Goal: Information Seeking & Learning: Learn about a topic

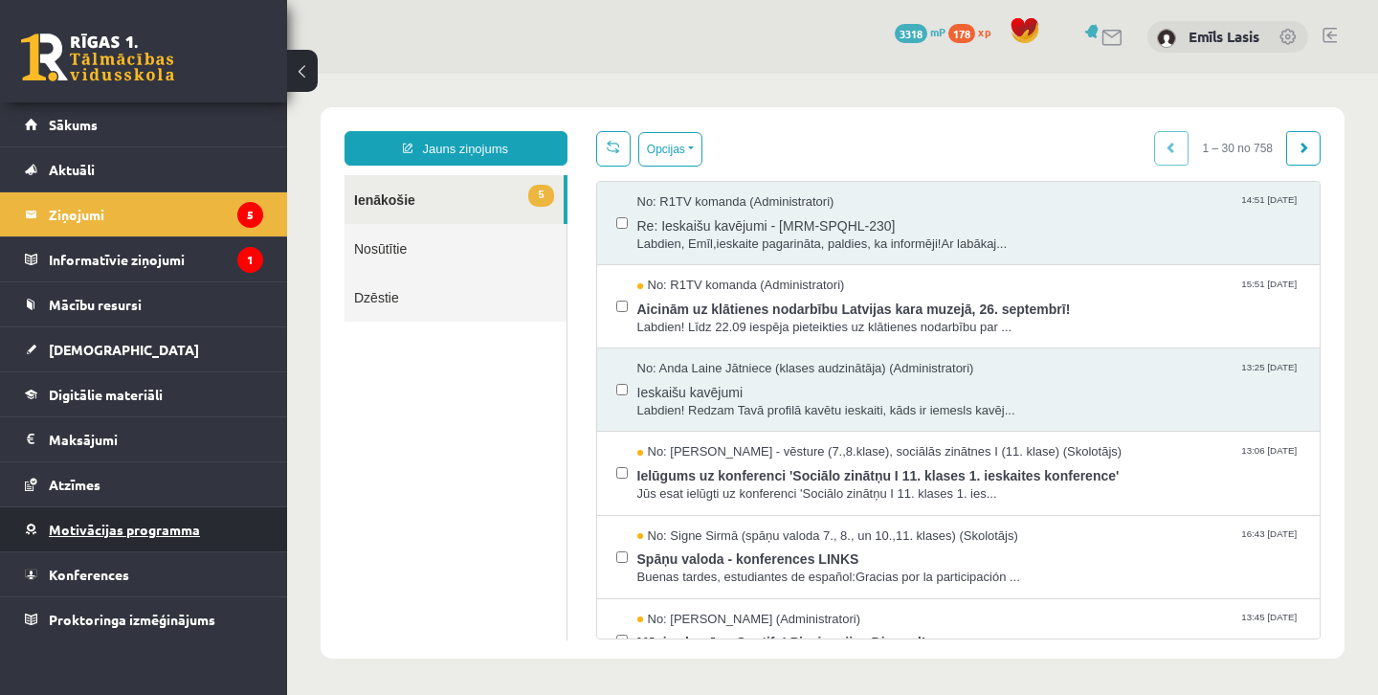
click at [102, 507] on link "Motivācijas programma" at bounding box center [144, 529] width 238 height 44
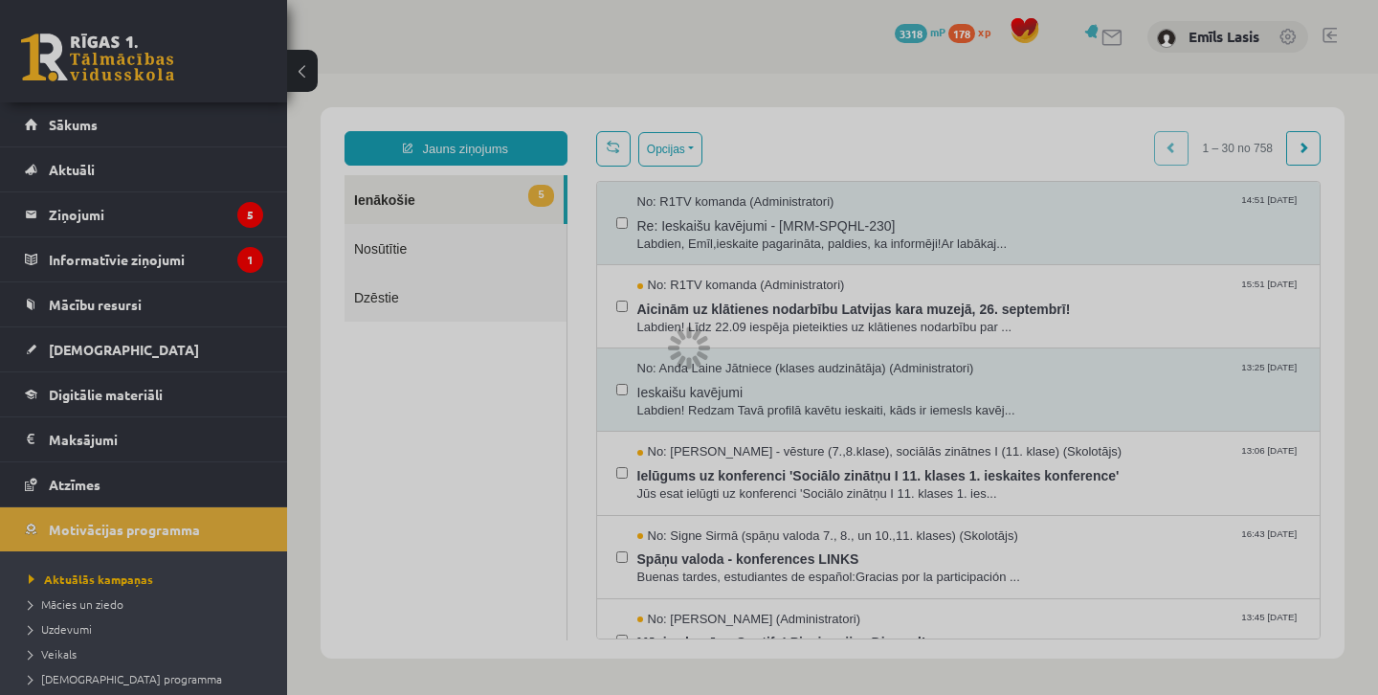
click at [105, 482] on div at bounding box center [689, 347] width 1378 height 695
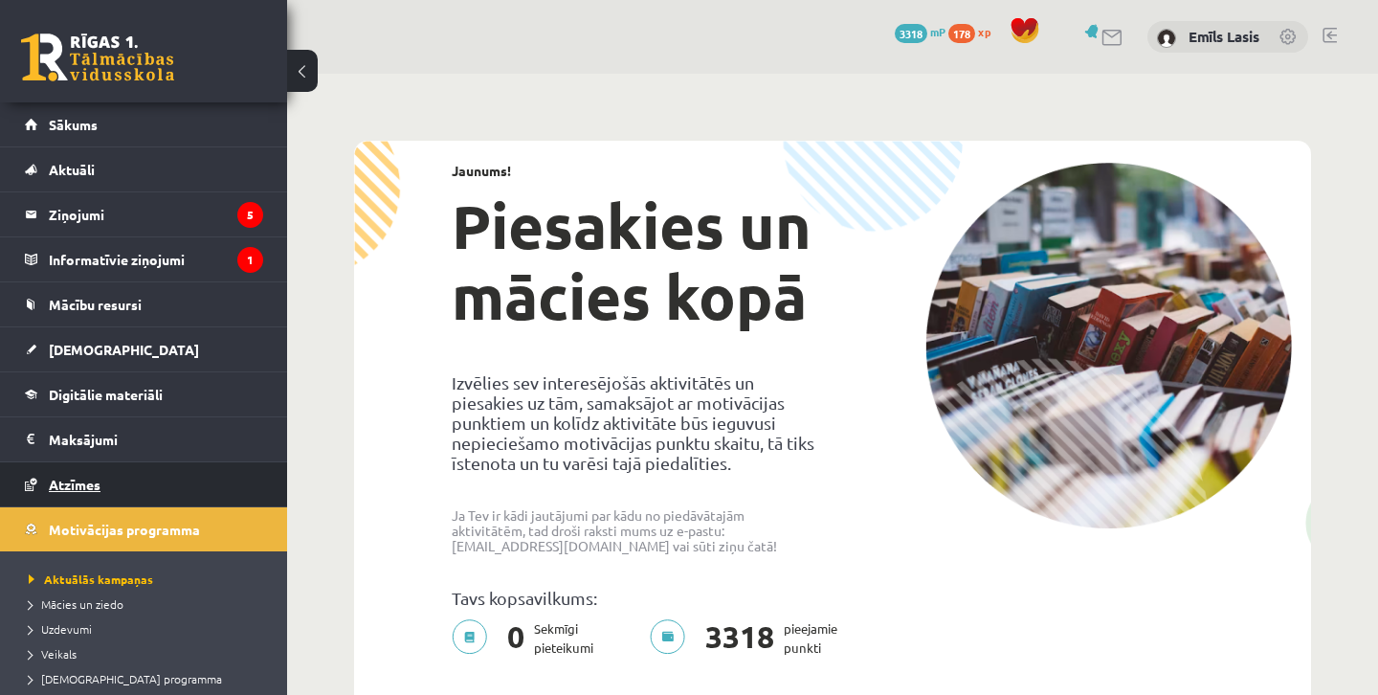
click at [96, 486] on span "Atzīmes" at bounding box center [75, 484] width 52 height 17
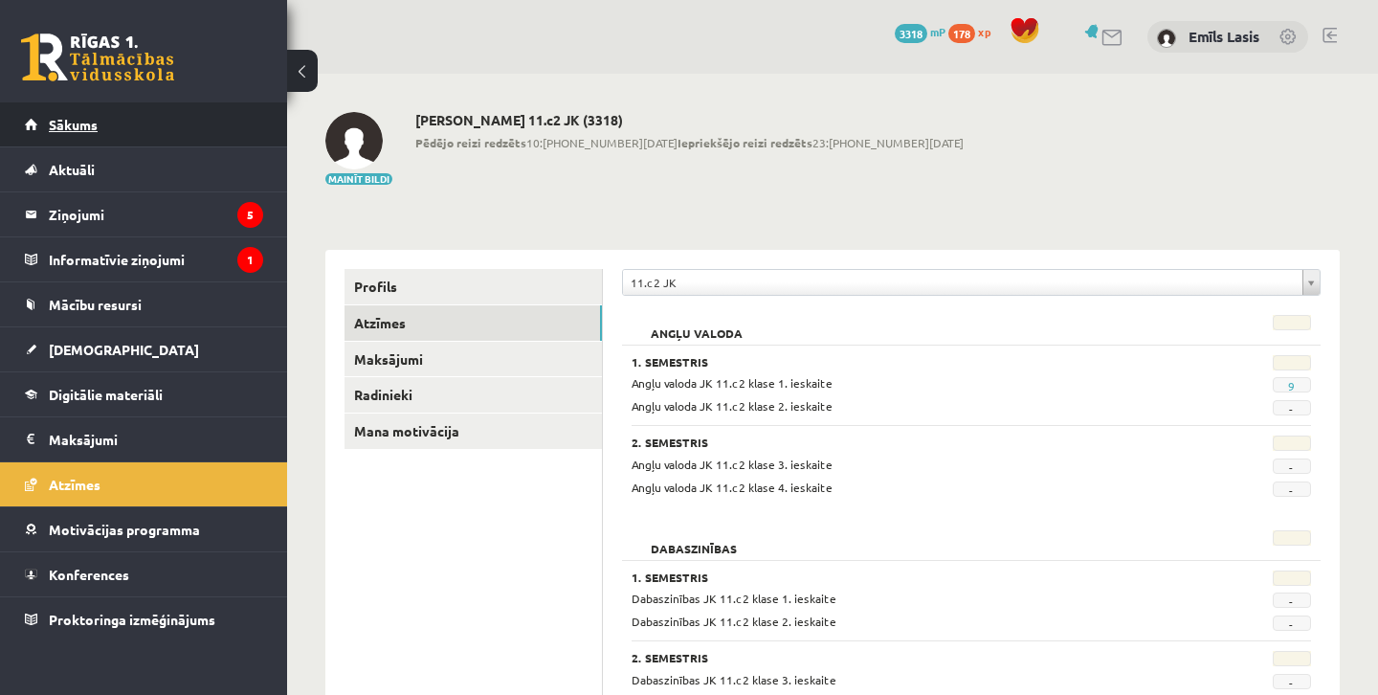
click at [76, 126] on span "Sākums" at bounding box center [73, 124] width 49 height 17
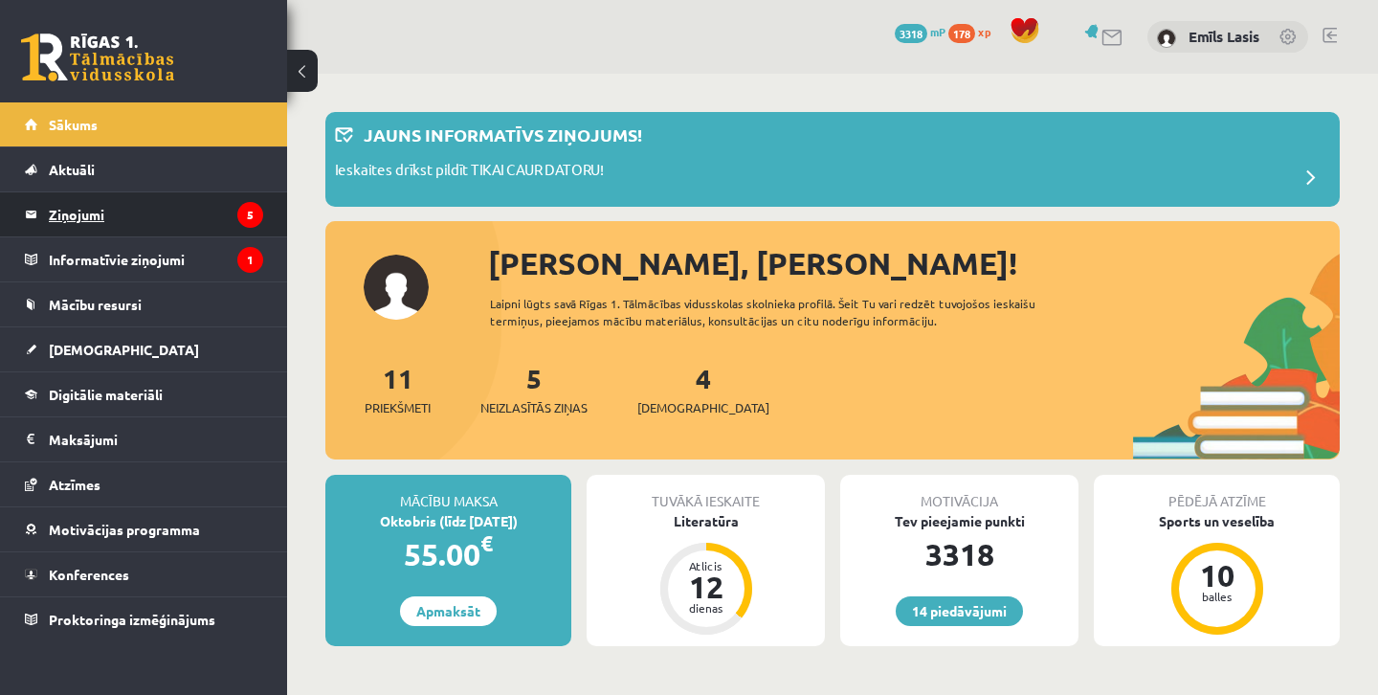
click at [174, 212] on legend "Ziņojumi 5" at bounding box center [156, 214] width 214 height 44
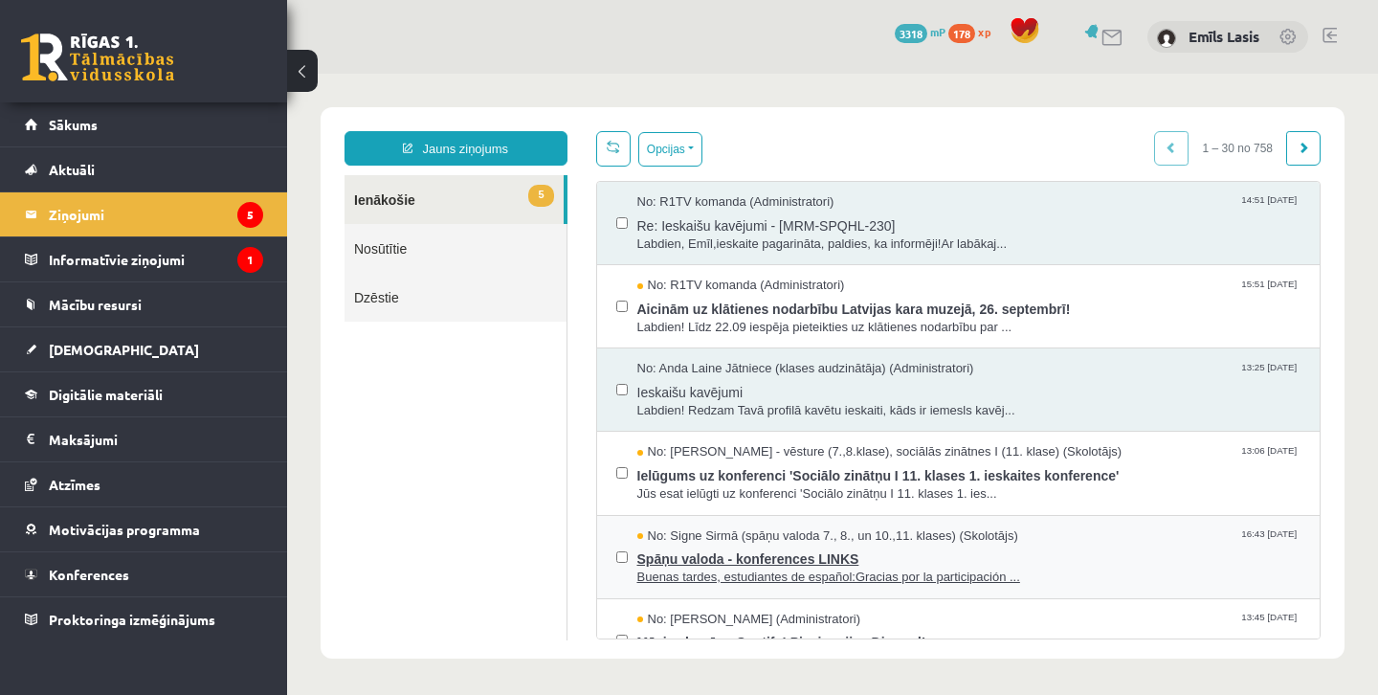
click at [870, 569] on span "Buenas tardes, estudiantes de español:Gracias por la participación ..." at bounding box center [969, 578] width 664 height 18
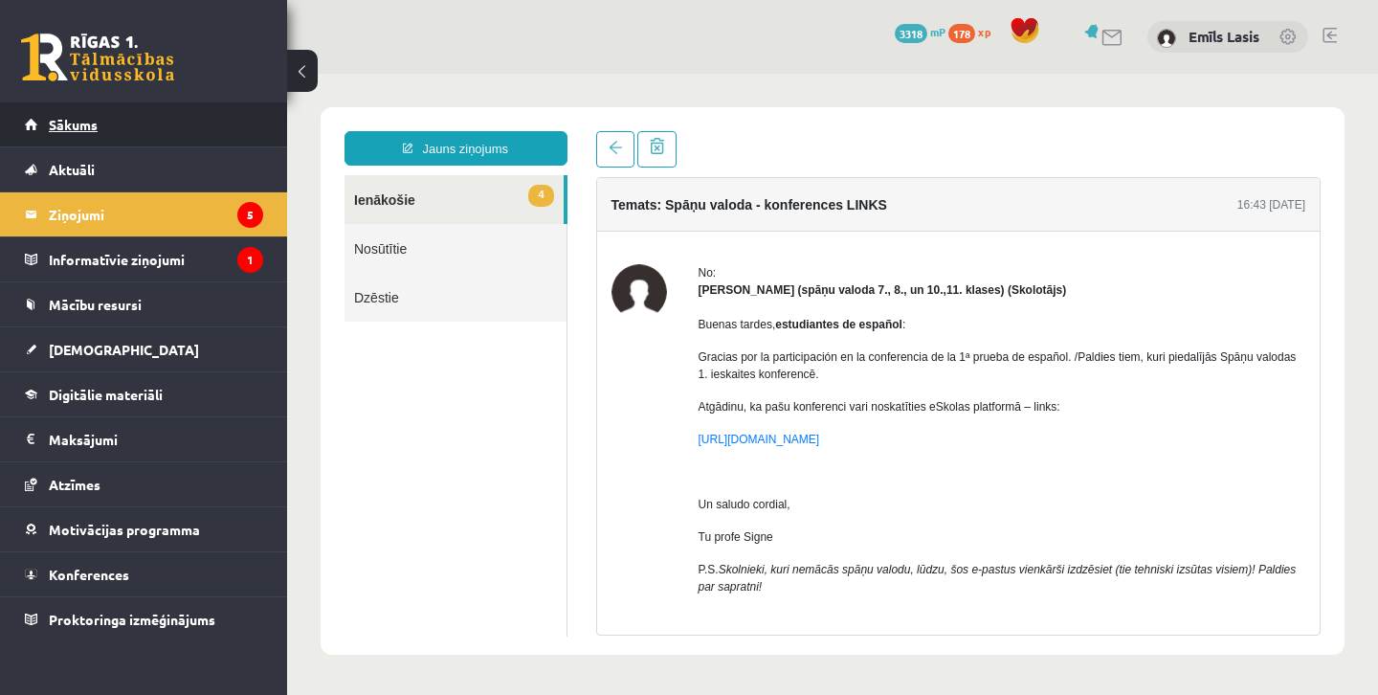
click at [194, 111] on link "Sākums" at bounding box center [144, 124] width 238 height 44
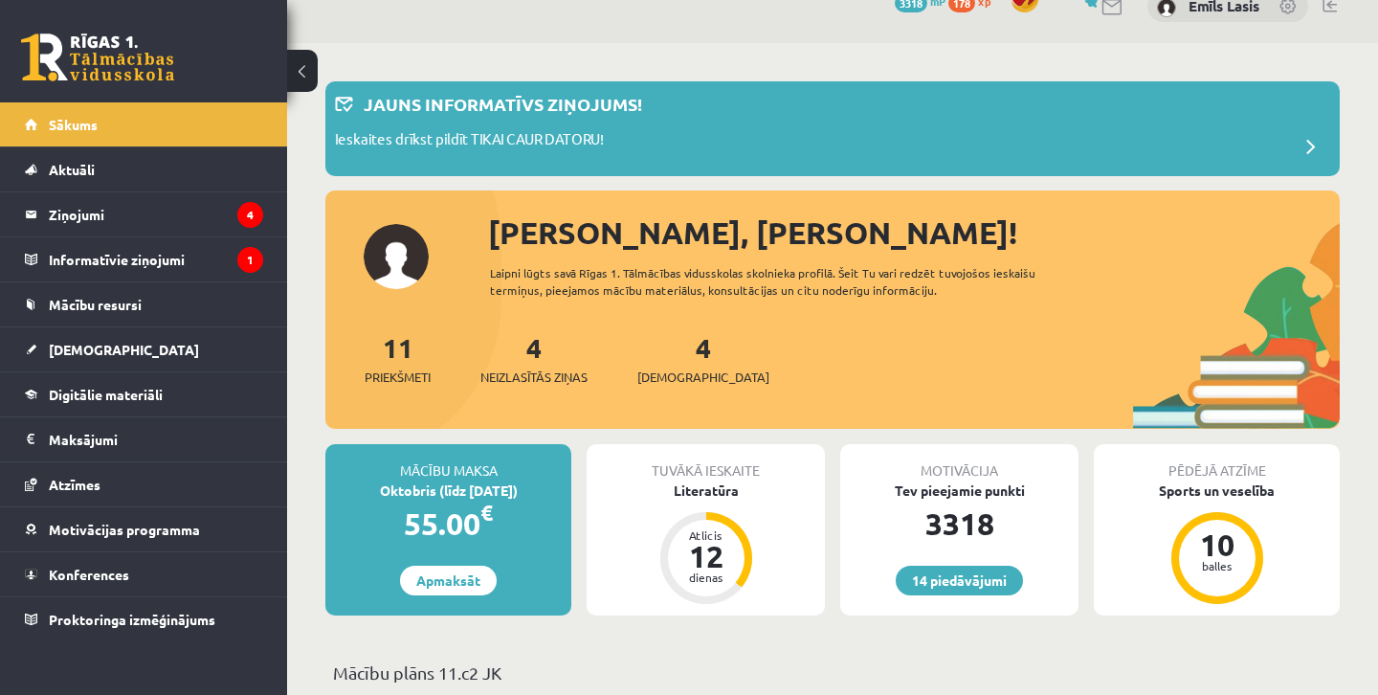
scroll to position [28, 0]
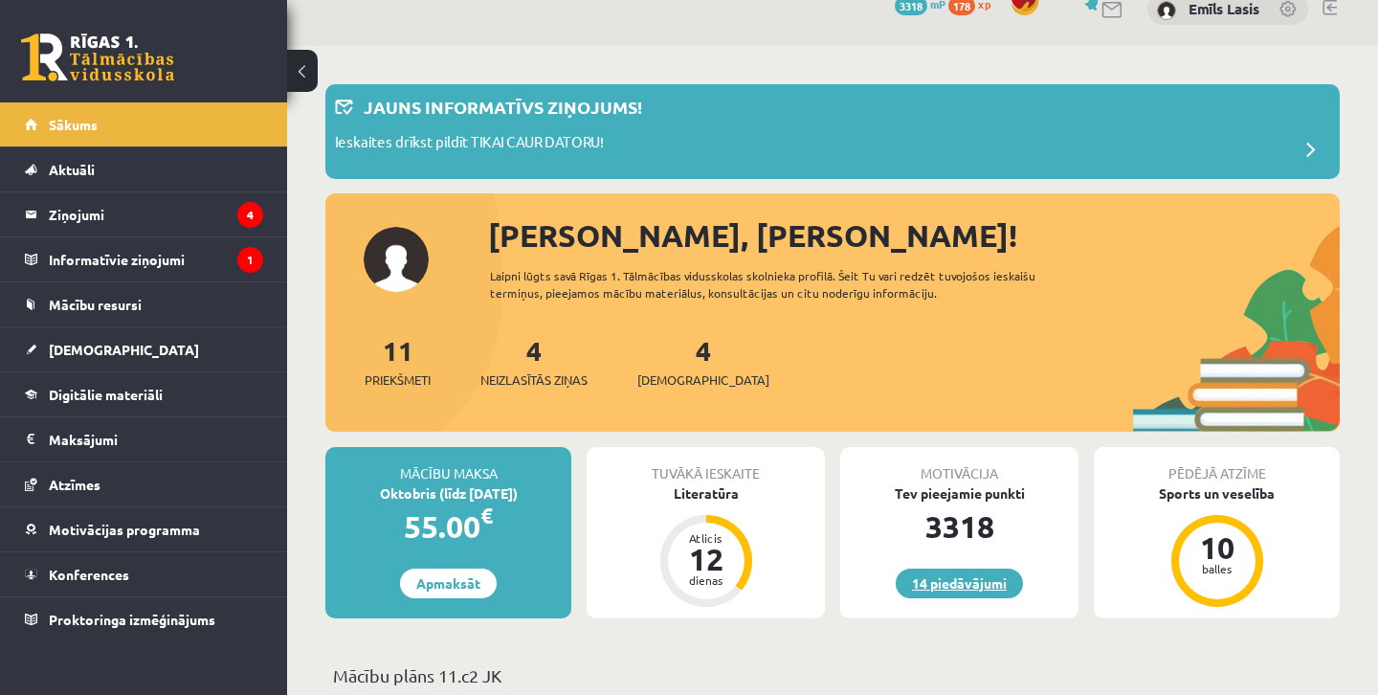
click at [928, 575] on link "14 piedāvājumi" at bounding box center [959, 584] width 127 height 30
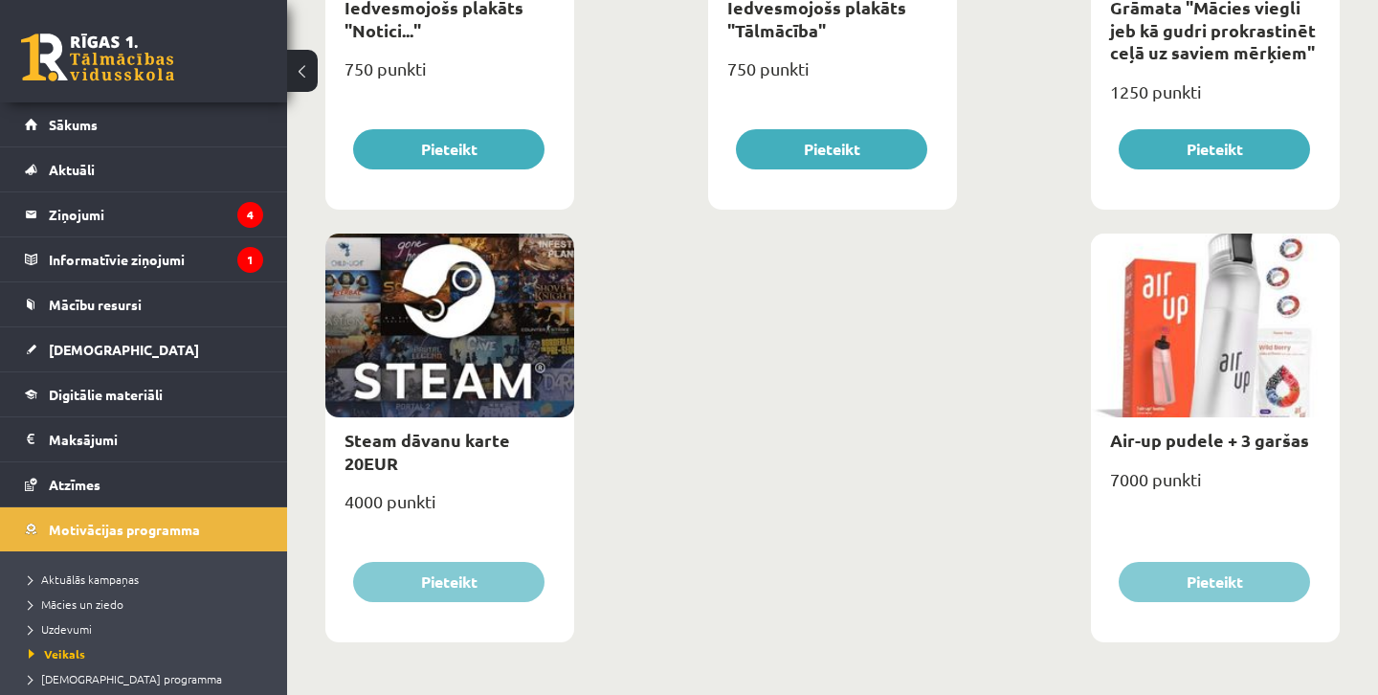
scroll to position [3110, 0]
click at [1186, 423] on div "Air-up pudele + 3 garšas" at bounding box center [1215, 440] width 249 height 45
click at [1189, 447] on link "Air-up pudele + 3 garšas" at bounding box center [1209, 441] width 199 height 22
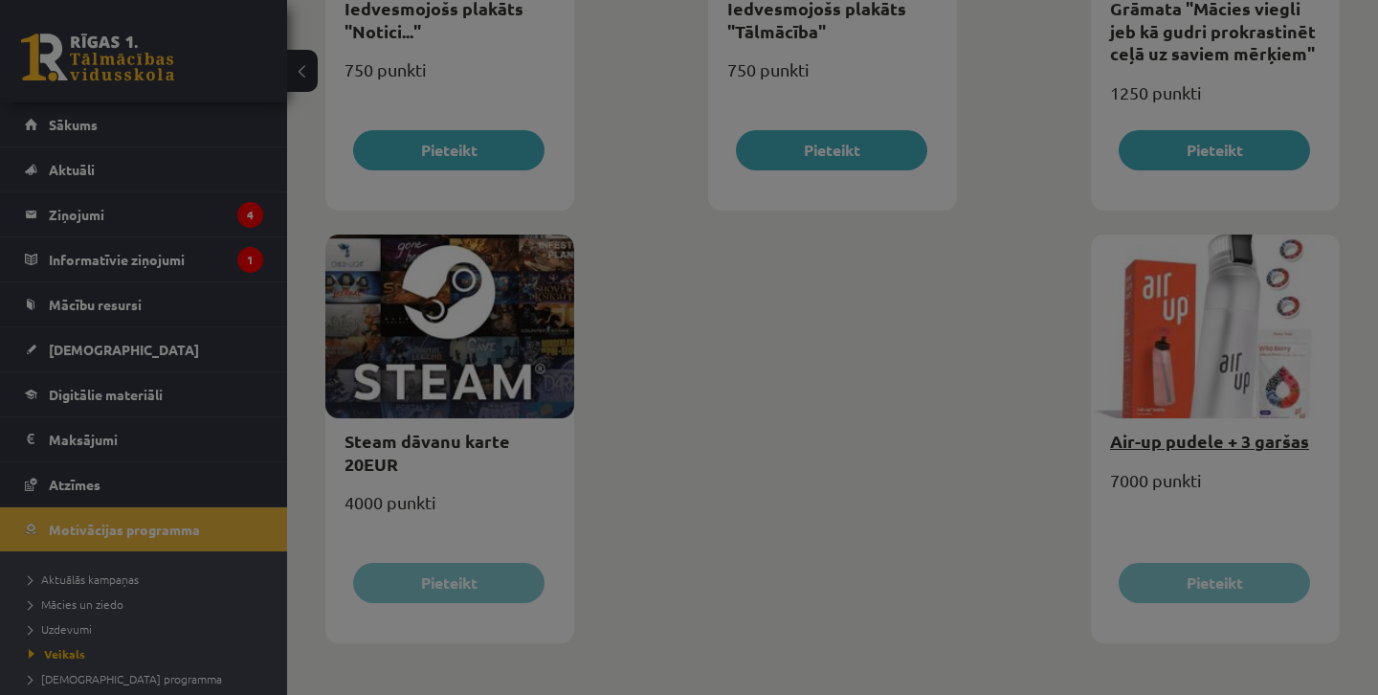
type input "*"
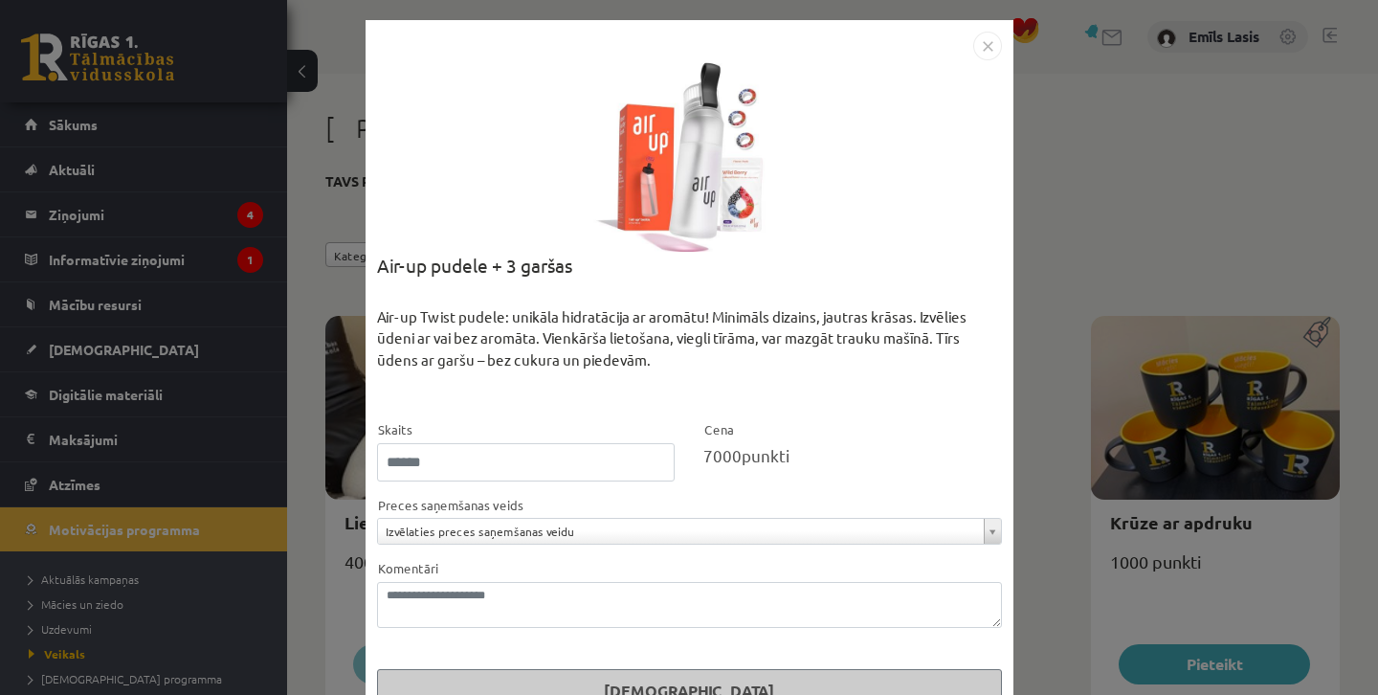
click at [985, 41] on img "Close" at bounding box center [987, 46] width 29 height 29
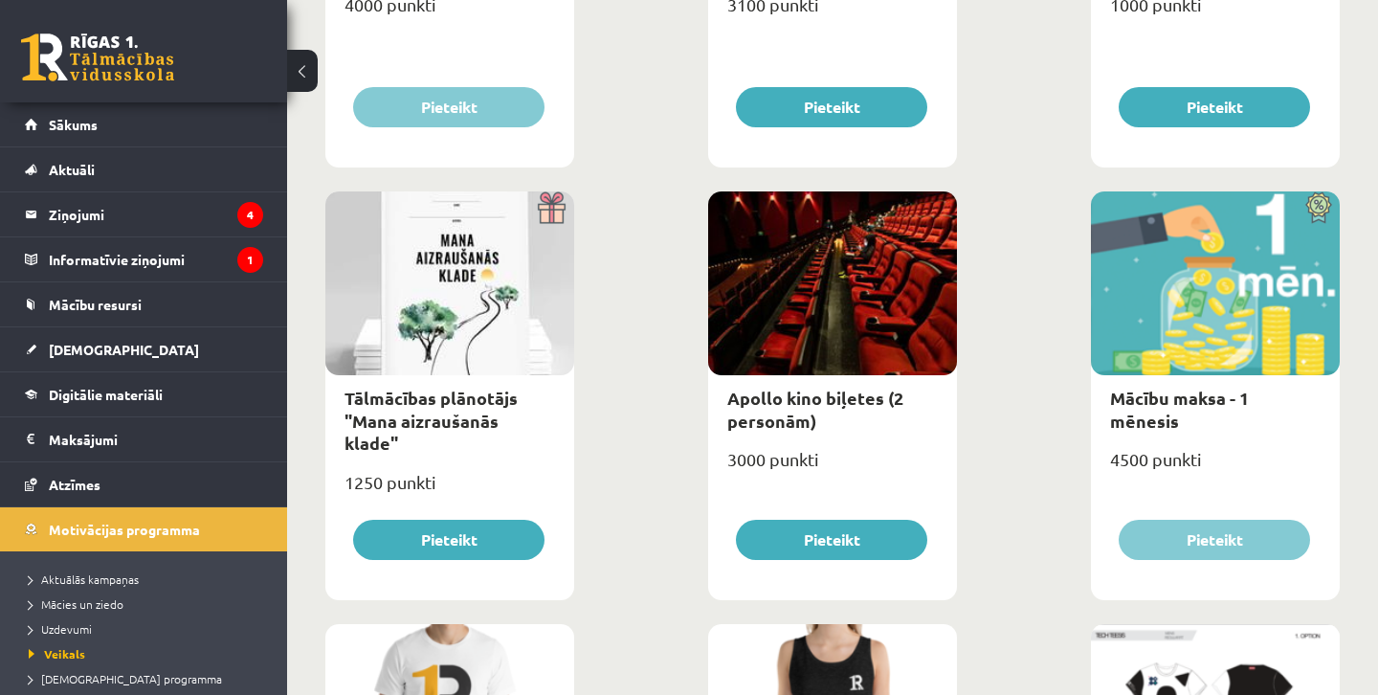
scroll to position [557, 0]
click at [825, 395] on link "Apollo kino biļetes (2 personām)" at bounding box center [815, 409] width 176 height 44
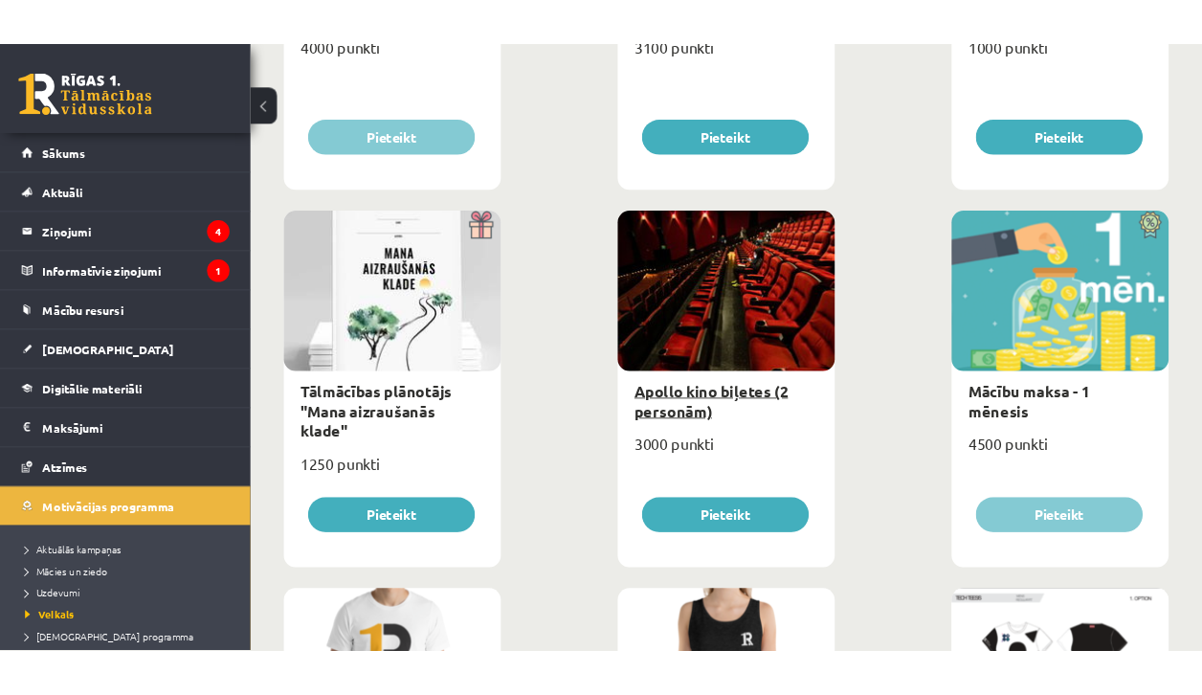
scroll to position [0, 0]
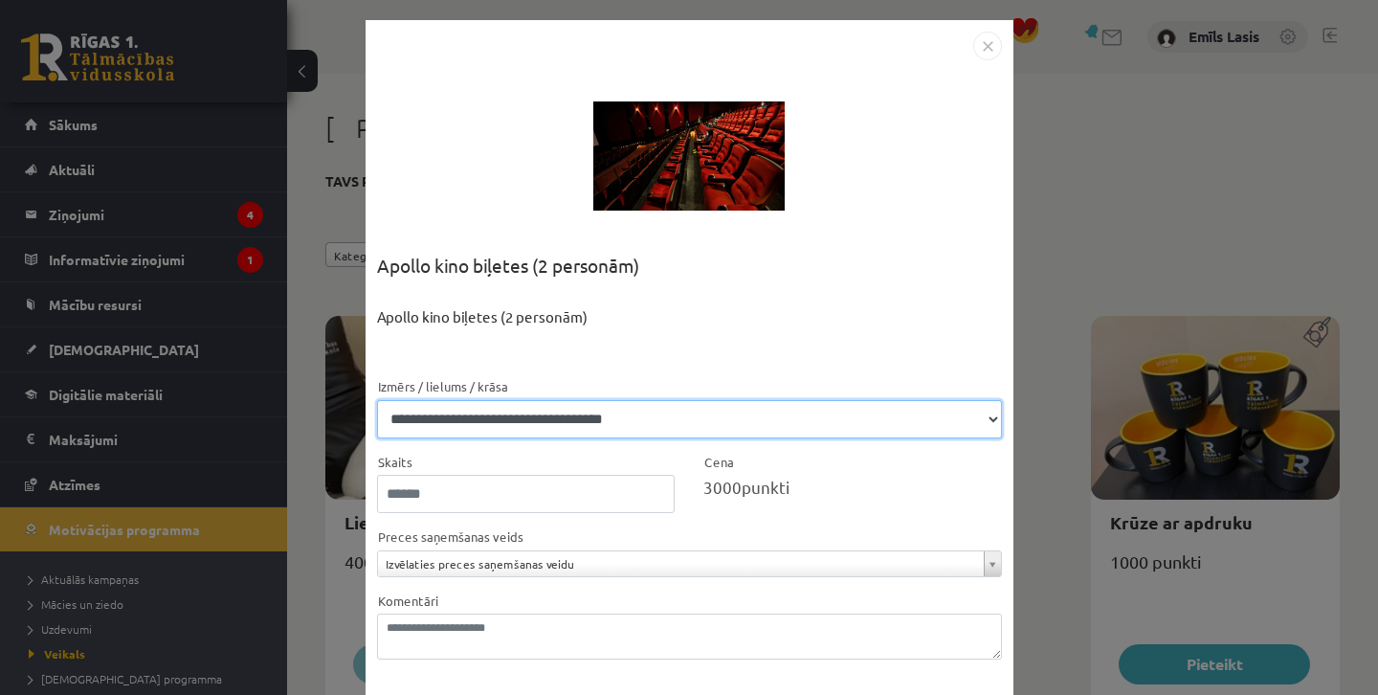
click at [756, 404] on select "**********" at bounding box center [689, 419] width 625 height 38
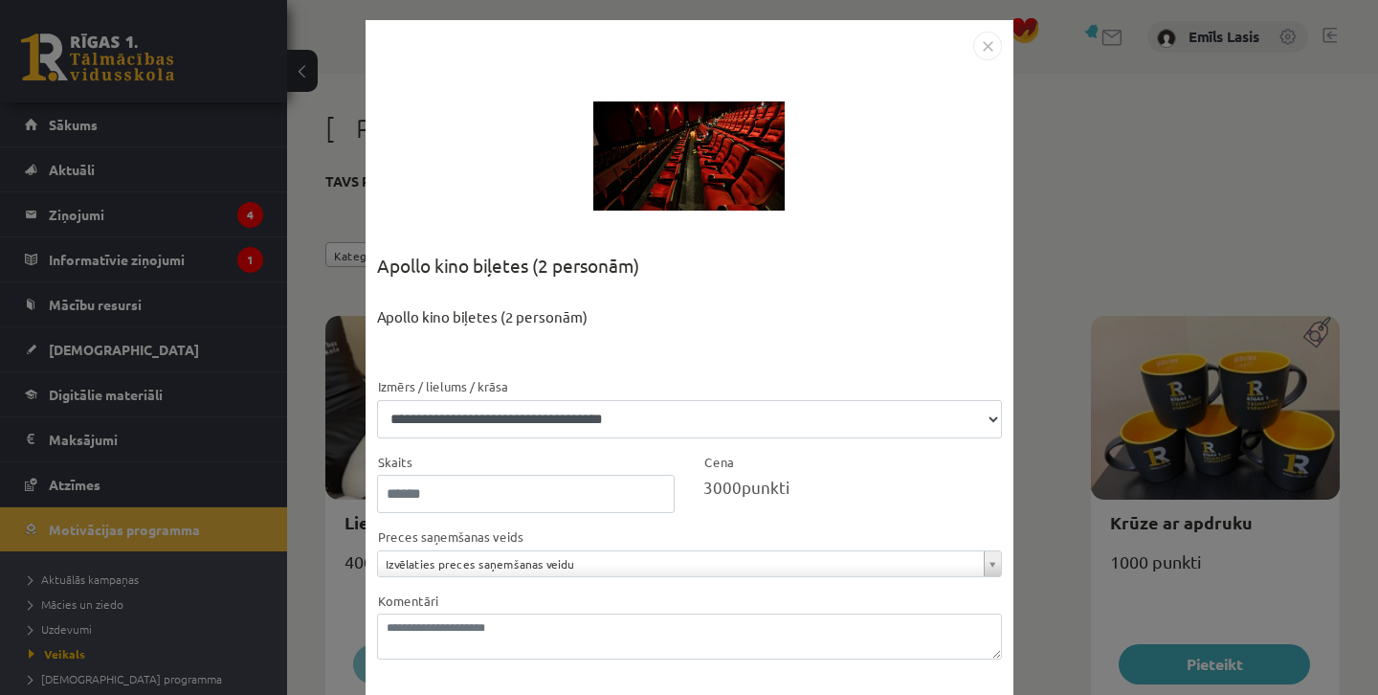
click at [991, 48] on img "Close" at bounding box center [987, 46] width 29 height 29
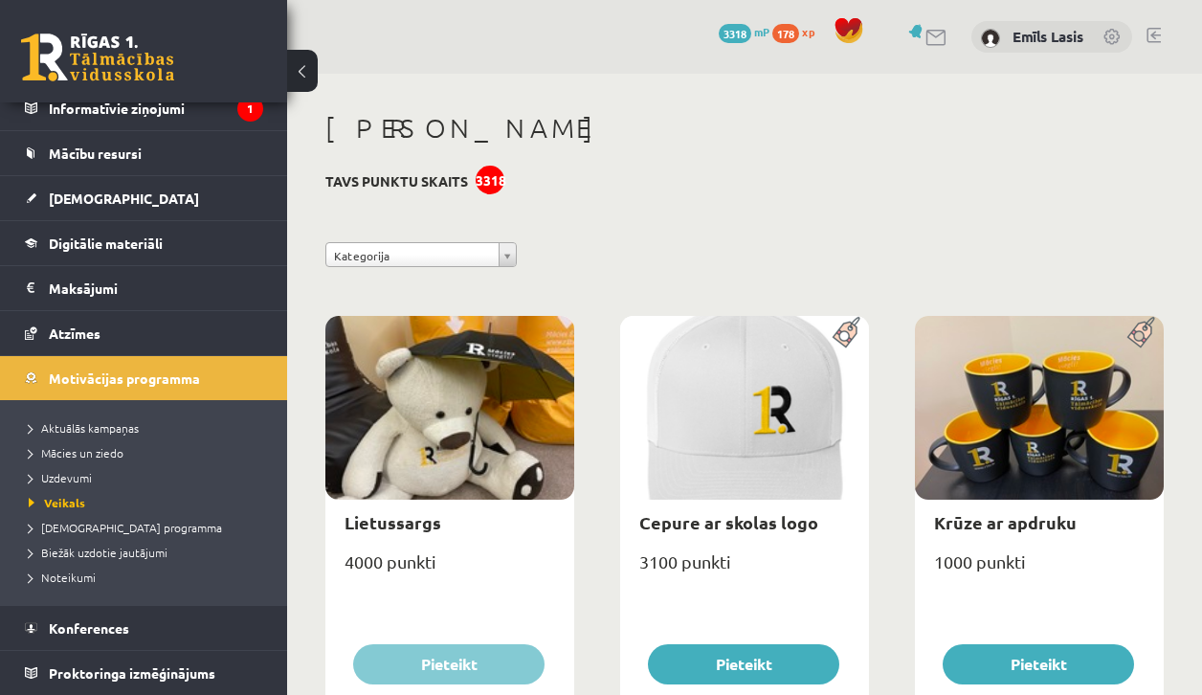
scroll to position [151, 0]
click at [230, 256] on link "Digitālie materiāli" at bounding box center [144, 243] width 238 height 44
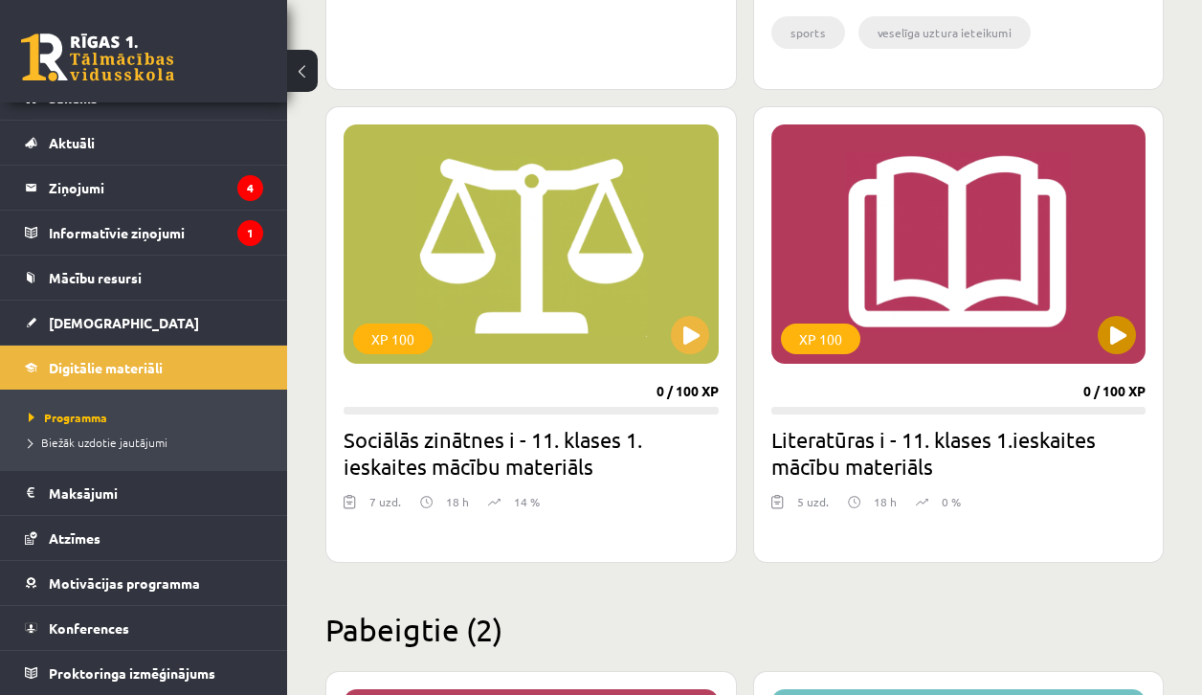
scroll to position [2638, 0]
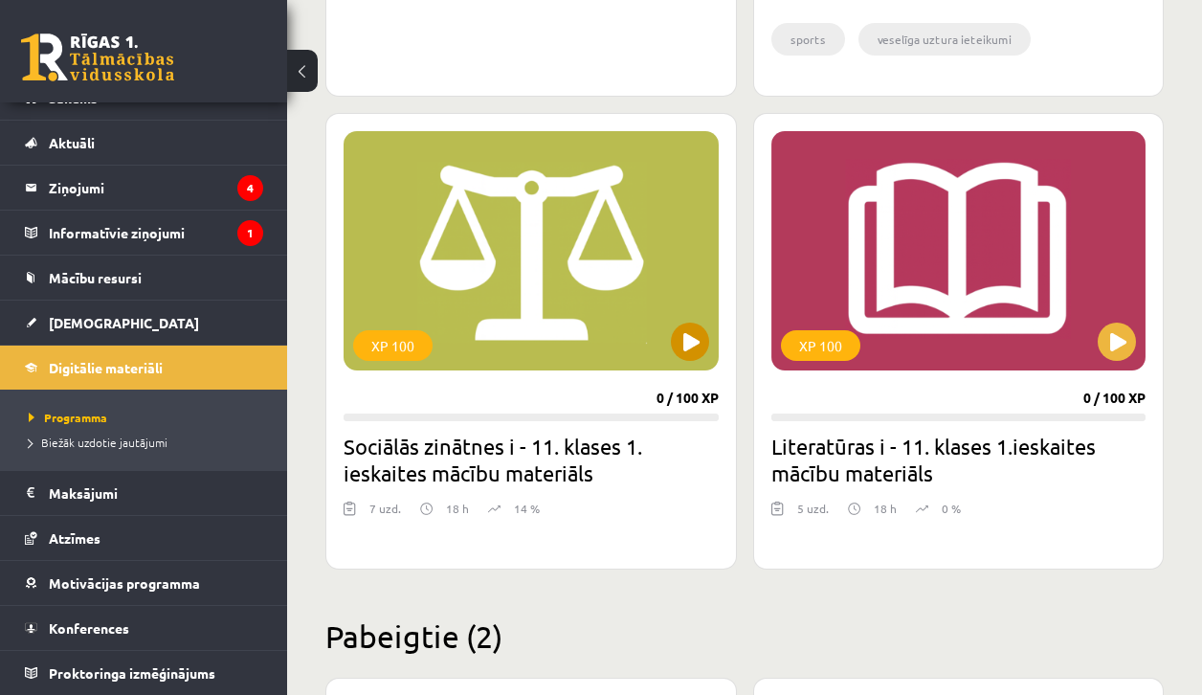
click at [701, 346] on button at bounding box center [690, 342] width 38 height 38
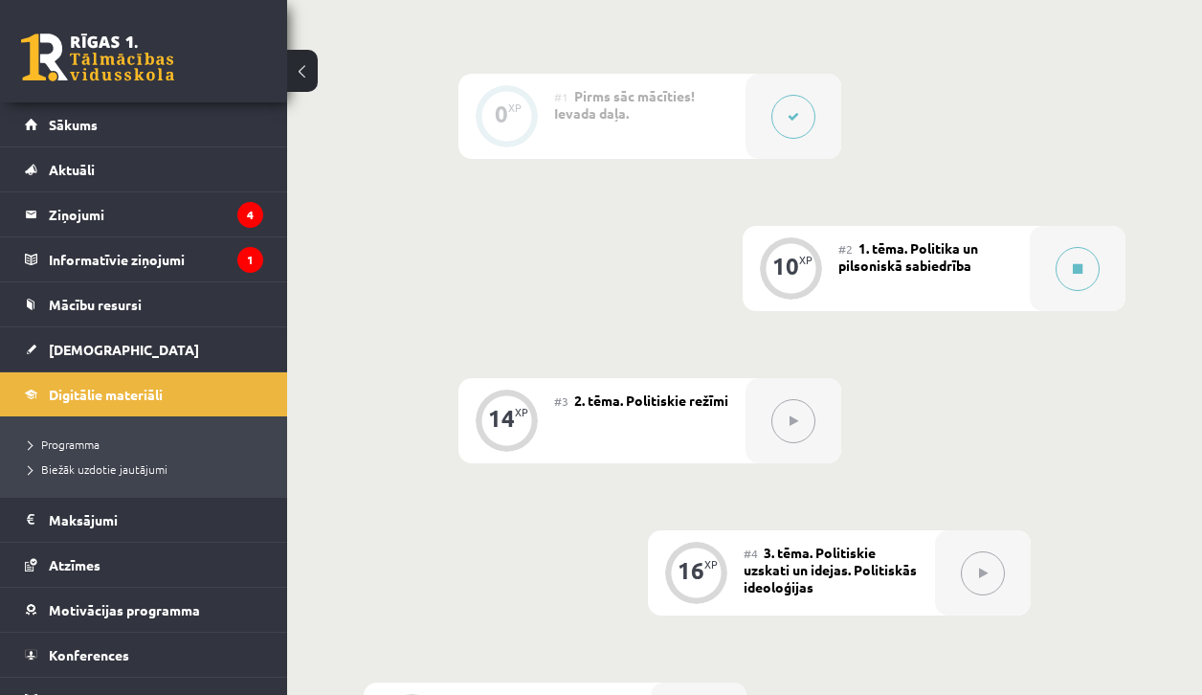
scroll to position [538, 0]
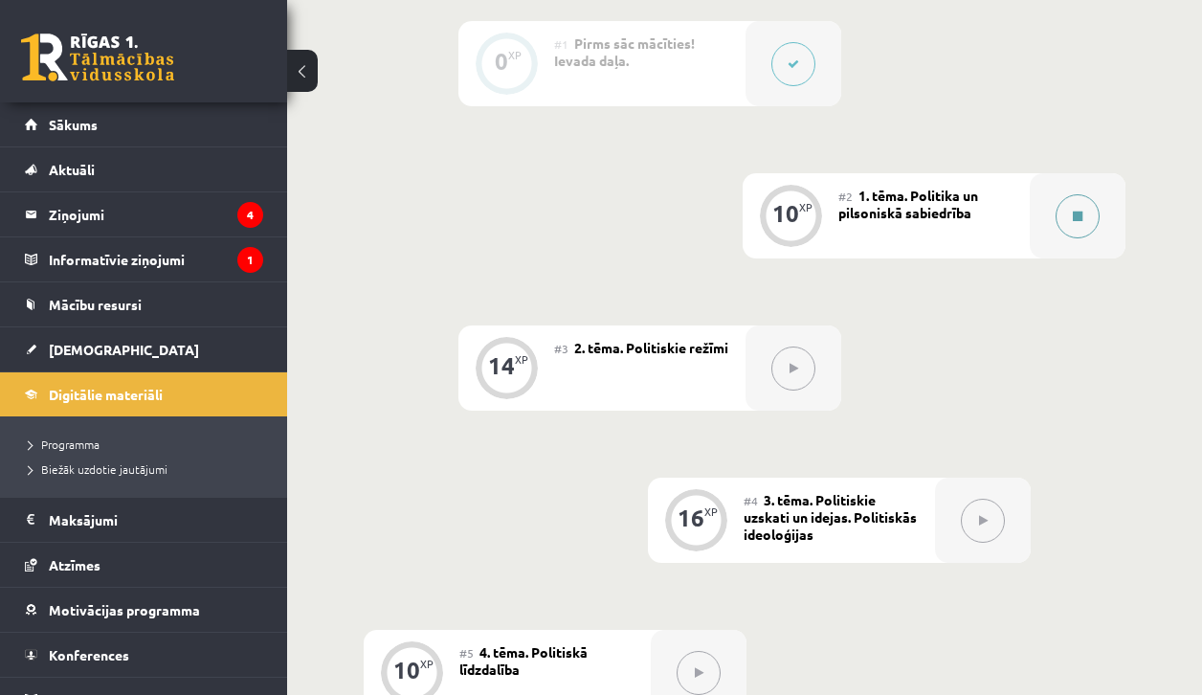
click at [1082, 218] on icon at bounding box center [1078, 216] width 10 height 11
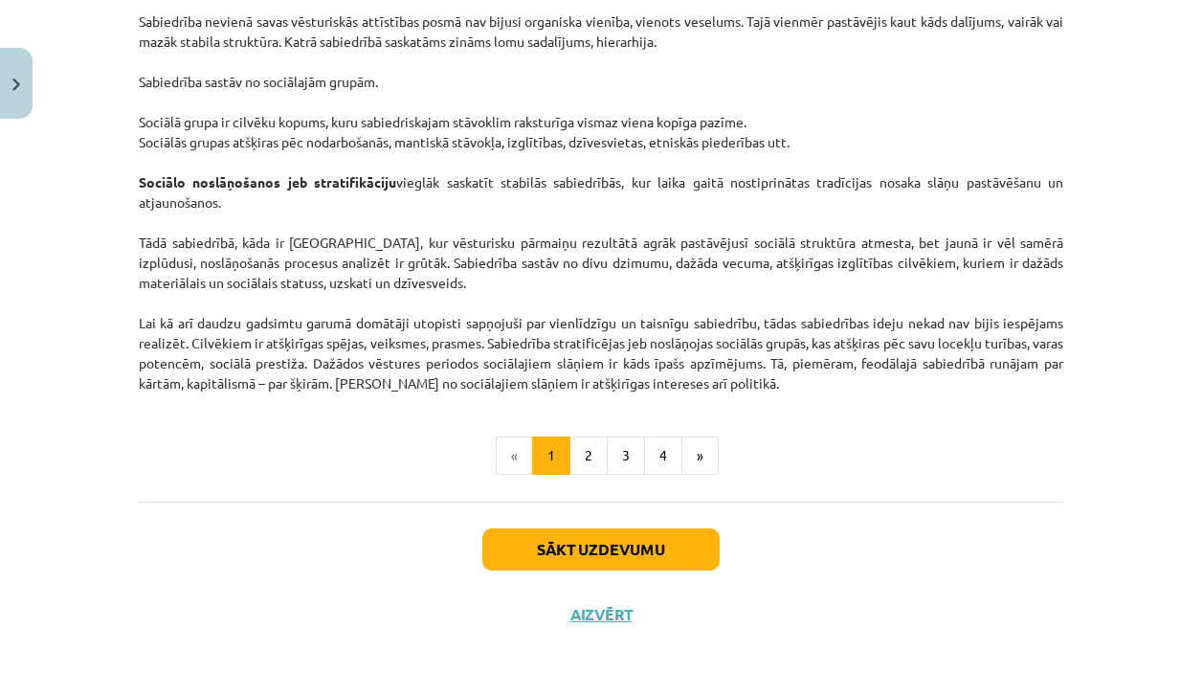
scroll to position [1202, 0]
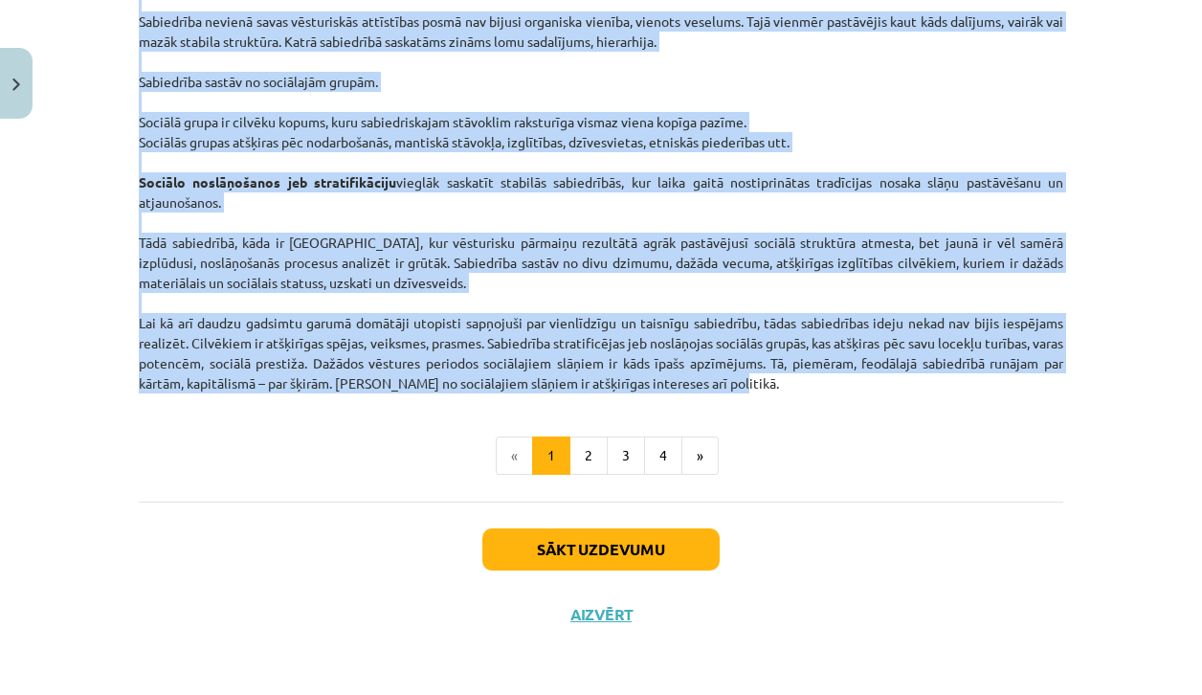
drag, startPoint x: 429, startPoint y: 210, endPoint x: 1073, endPoint y: 390, distance: 668.8
copy div "Loremips do sitametcon adipiscing El seddoeiusmo temporincid utlabore etdolore …"
click at [599, 459] on button "2" at bounding box center [589, 455] width 38 height 38
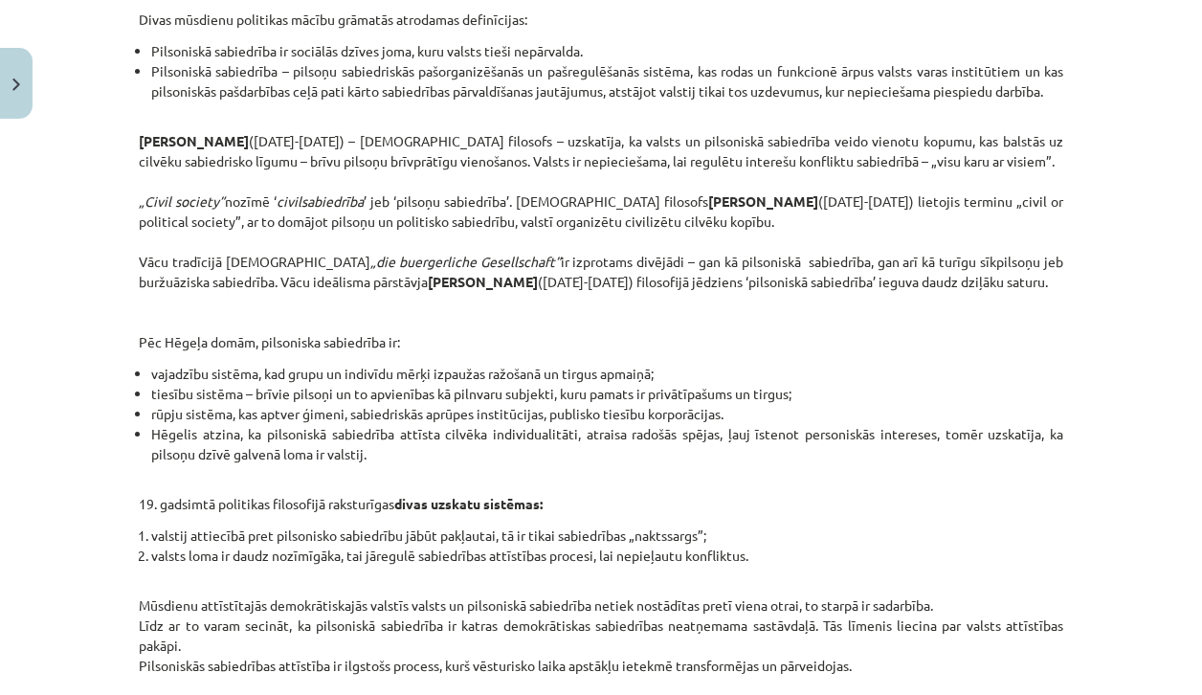
scroll to position [497, 0]
copy div "Loremips do sitametcon adipiscing El seddoeiusmo temporincid utlabore etdolore …"
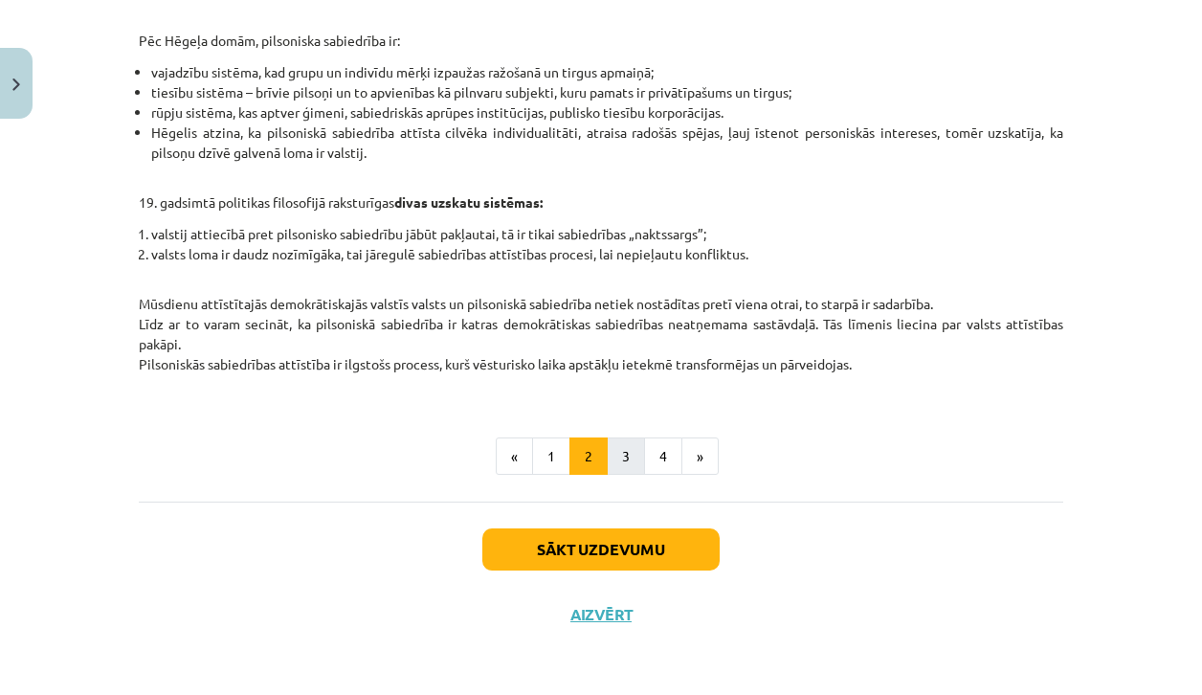
click at [619, 451] on button "3" at bounding box center [626, 456] width 38 height 38
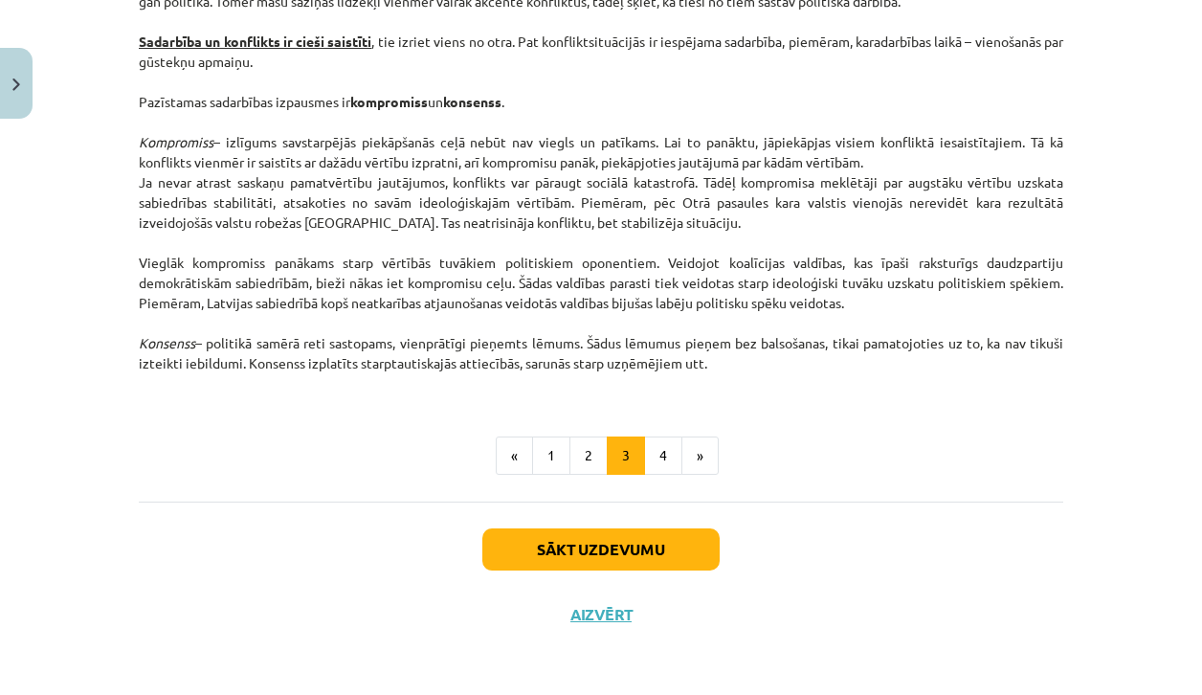
scroll to position [2539, 0]
copy div "Loremips do sitametcon adipiscing El seddoeiusmo temporincid utlabore etdolore …"
click at [650, 467] on button "4" at bounding box center [663, 455] width 38 height 38
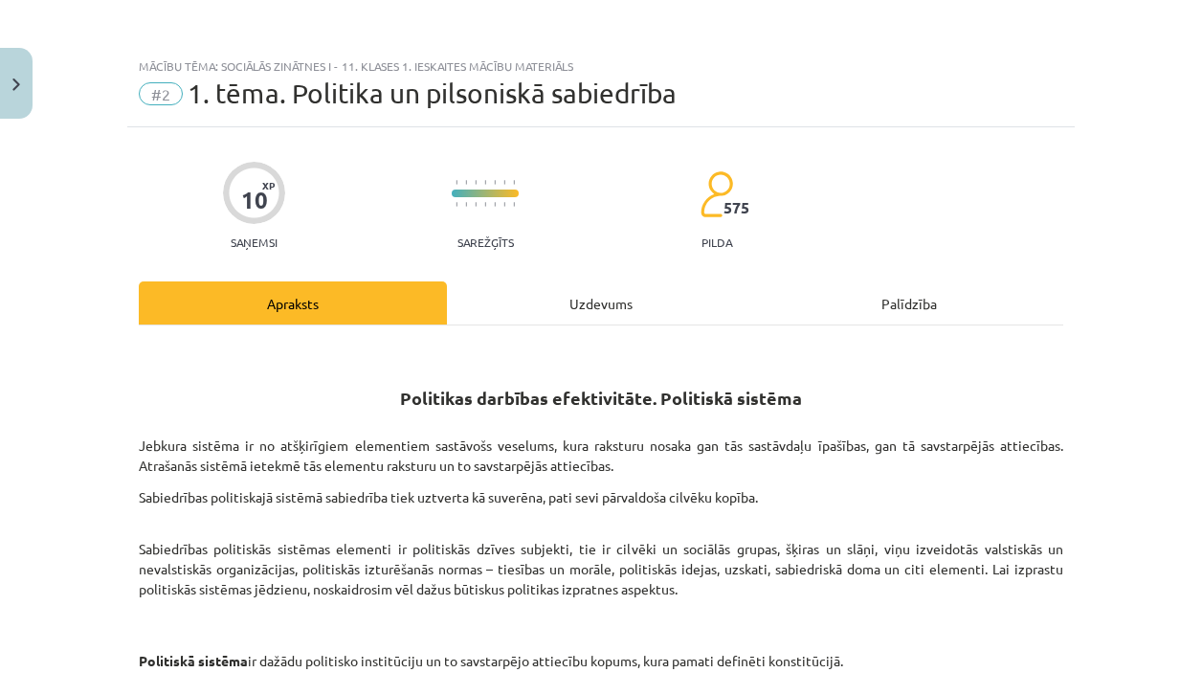
scroll to position [0, 0]
copy div "Loremips do sitametcon adipiscing El seddoeiusmo temporincid utlabore etdolore …"
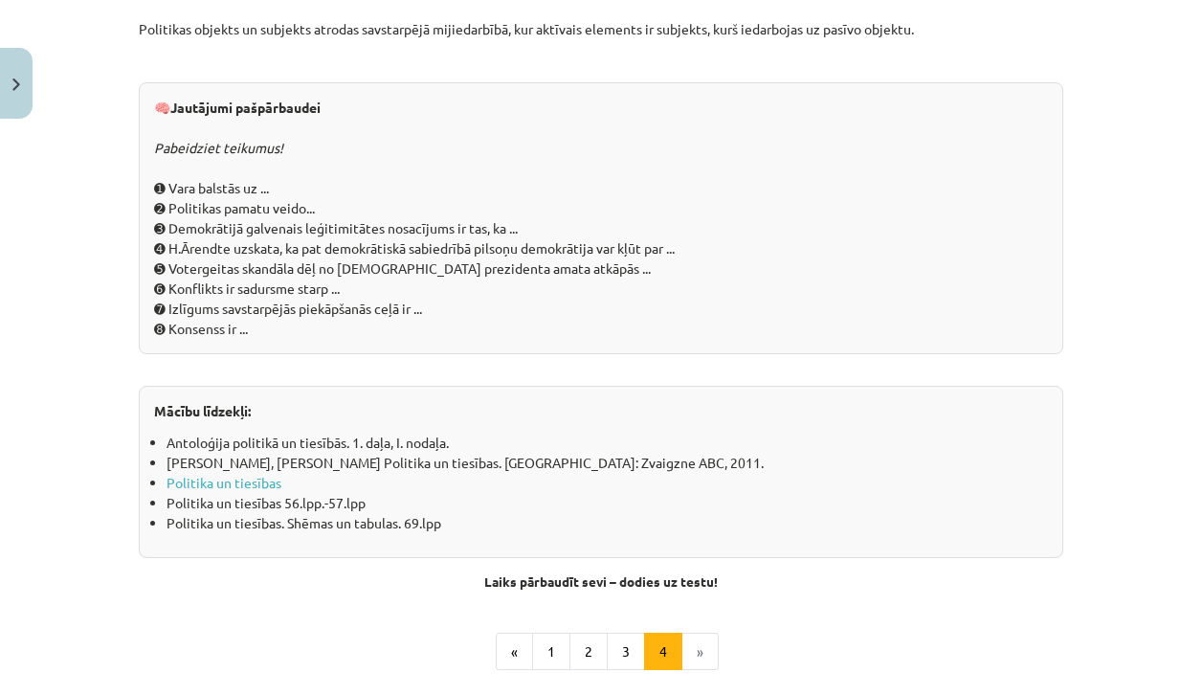
scroll to position [1960, 0]
click at [606, 215] on div "🧠 Jautājumi pašpārbaudei Pabeidziet teikumus! ➊ Vara balstās uz ... ➋ Politikas…" at bounding box center [601, 219] width 925 height 272
